Goal: Register for event/course

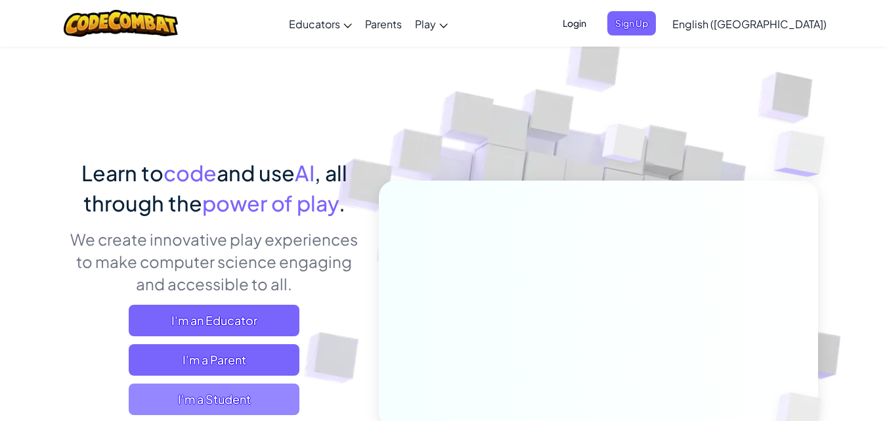
click at [257, 386] on span "I'm a Student" at bounding box center [214, 399] width 171 height 32
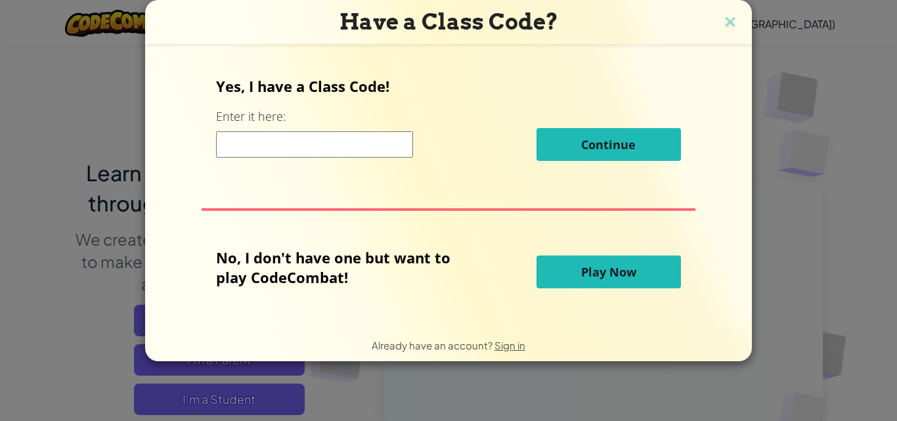
click at [328, 153] on input at bounding box center [314, 144] width 197 height 26
click at [336, 140] on input at bounding box center [314, 144] width 197 height 26
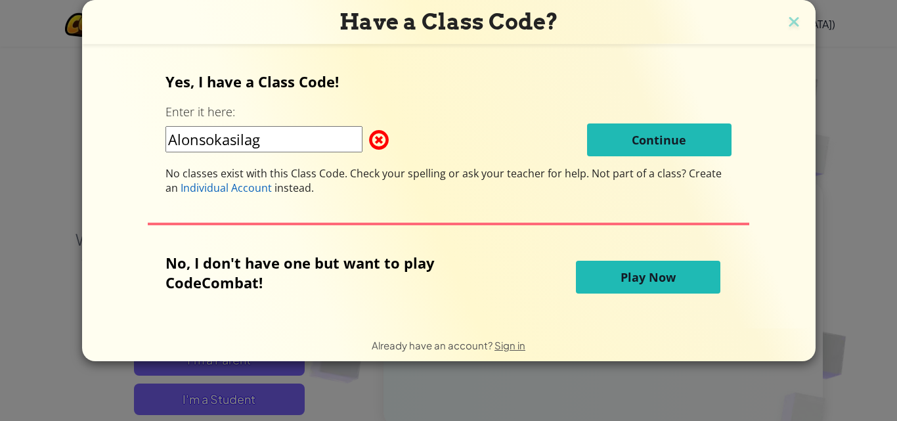
type input "Alonsokasilag"
click at [627, 278] on span "Play Now" at bounding box center [647, 277] width 55 height 16
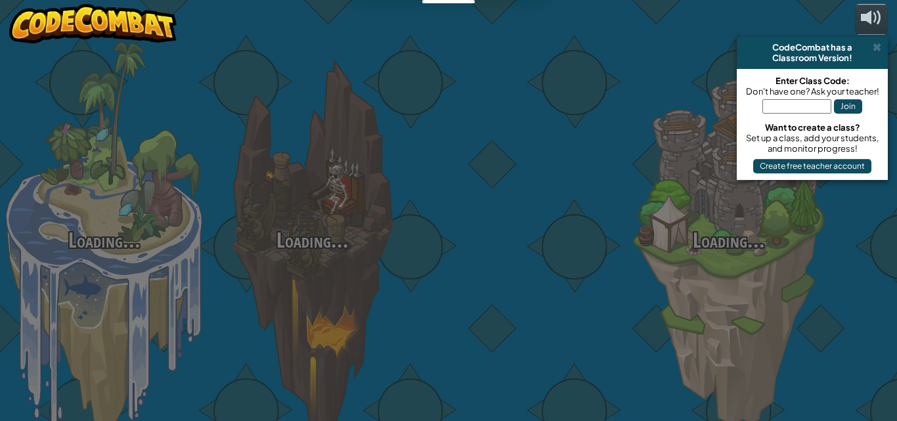
click at [627, 278] on div "Loading... Loading... Loading... Loading... Loading... Loading... Loading..." at bounding box center [448, 210] width 897 height 421
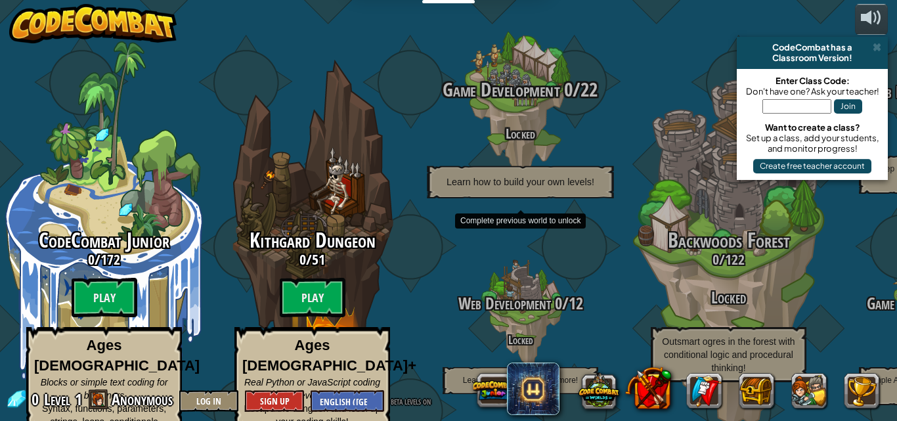
click at [519, 104] on div "Game Development 0 / 22 Locked Learn how to build your own levels!" at bounding box center [519, 138] width 249 height 119
click at [522, 125] on h4 "Locked" at bounding box center [519, 132] width 249 height 15
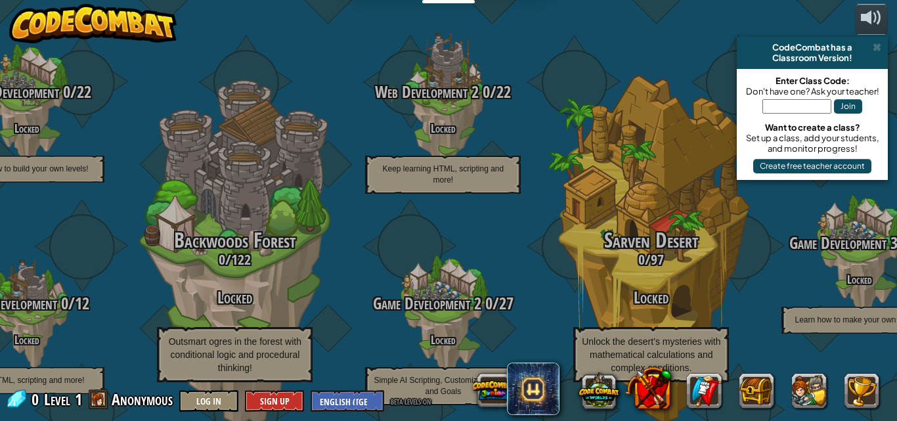
click at [778, 110] on input "text" at bounding box center [796, 106] width 69 height 14
click at [775, 105] on input "text" at bounding box center [796, 106] width 69 height 14
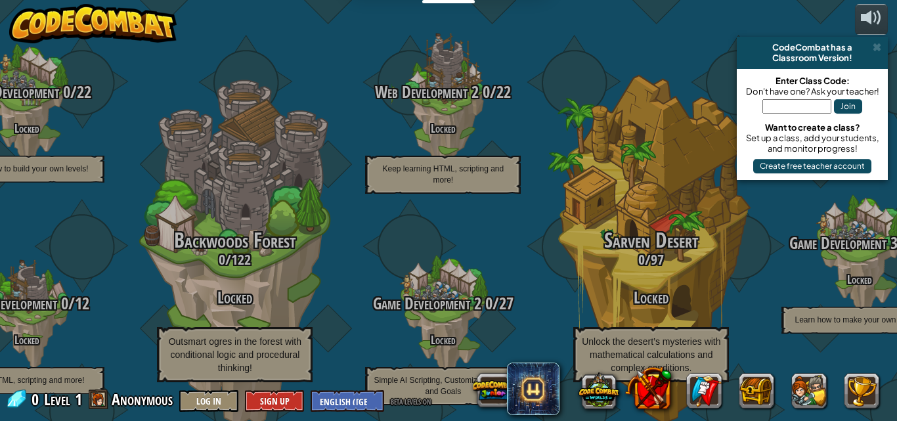
click at [775, 105] on input "text" at bounding box center [796, 106] width 69 height 14
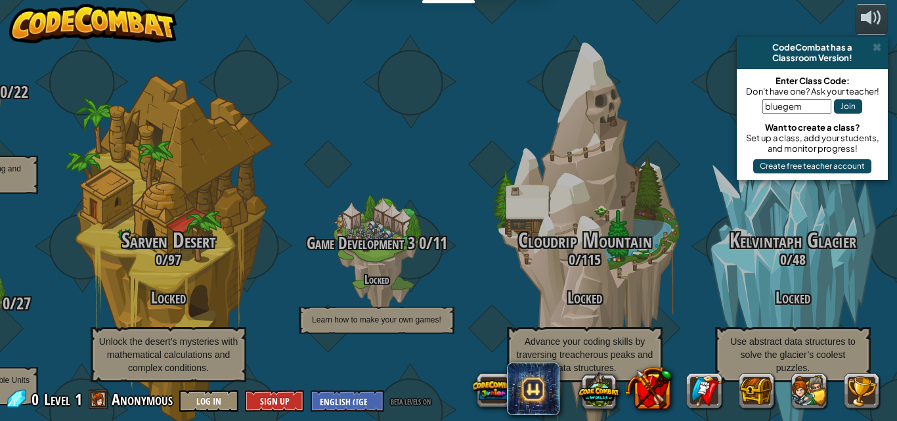
type input "bluegem"
click at [215, 396] on button "Log In" at bounding box center [208, 401] width 59 height 22
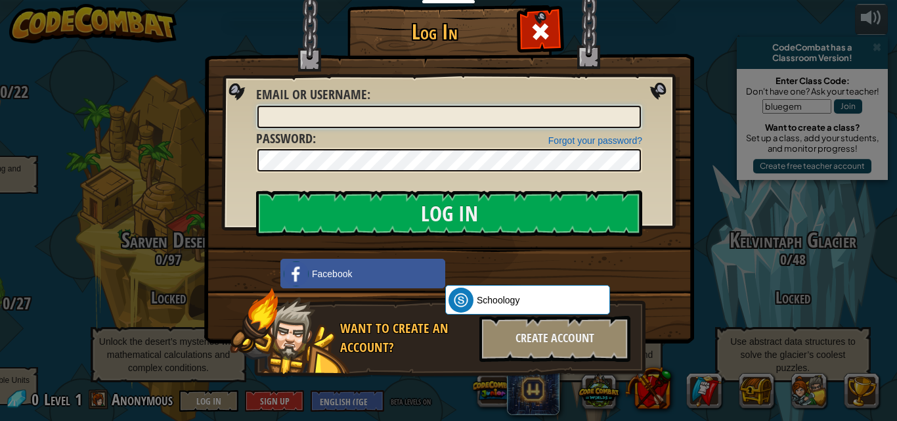
click at [394, 110] on input "Email or Username :" at bounding box center [448, 117] width 383 height 22
type input "a"
type input "Alonsokasilag"
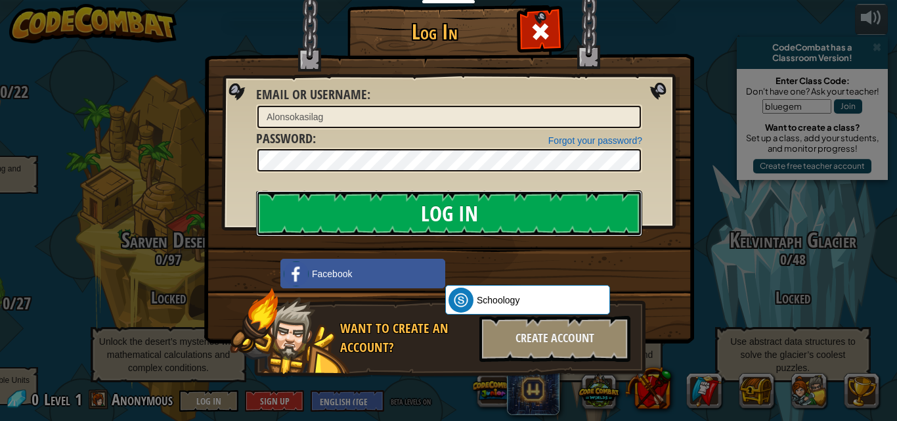
click at [418, 215] on input "Log In" at bounding box center [449, 213] width 386 height 46
